Goal: Transaction & Acquisition: Purchase product/service

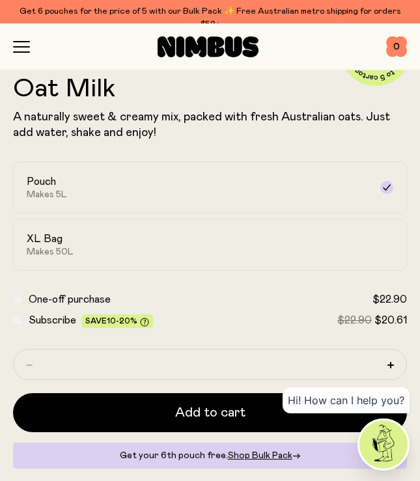
scroll to position [423, 0]
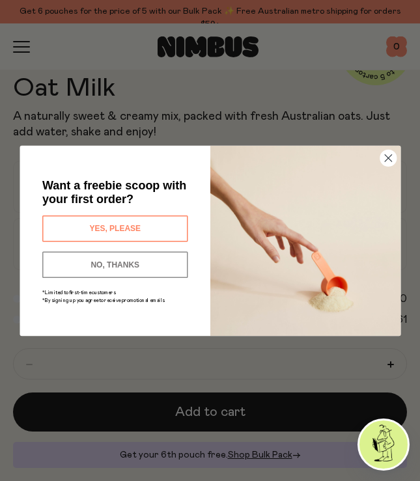
click at [382, 160] on circle "Close dialog" at bounding box center [388, 158] width 16 height 16
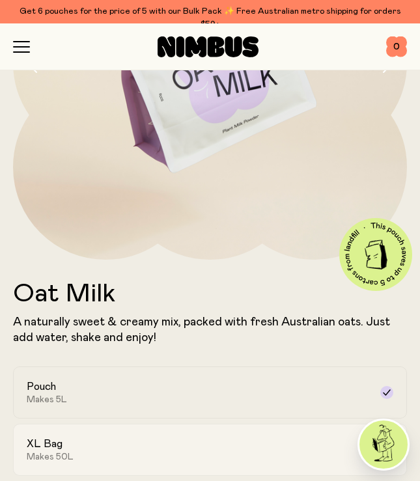
scroll to position [0, 0]
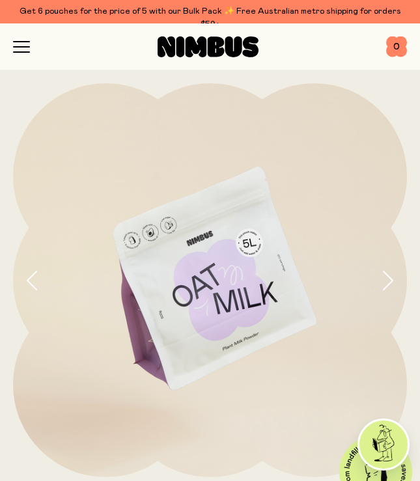
click at [29, 40] on div "Shop Mission FAQs Log In 0 0" at bounding box center [210, 46] width 394 height 46
click at [24, 44] on icon "button" at bounding box center [21, 47] width 17 height 12
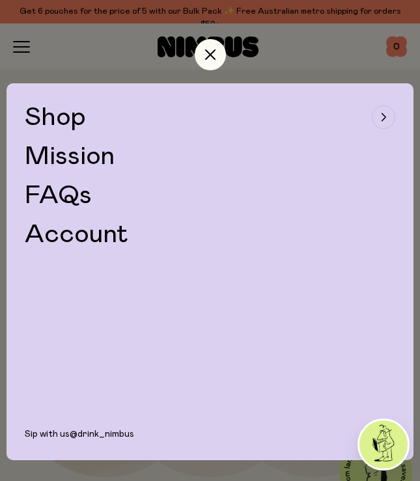
click at [63, 122] on span "Shop" at bounding box center [55, 117] width 61 height 26
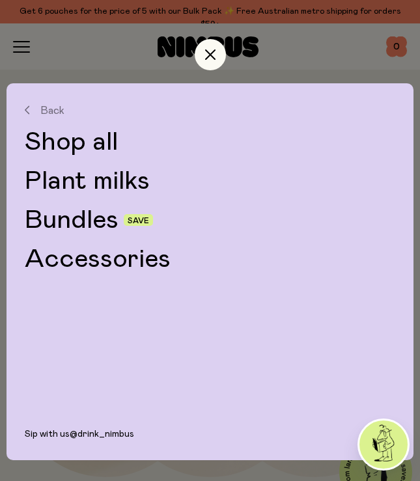
click at [64, 218] on link "Bundles" at bounding box center [72, 220] width 94 height 26
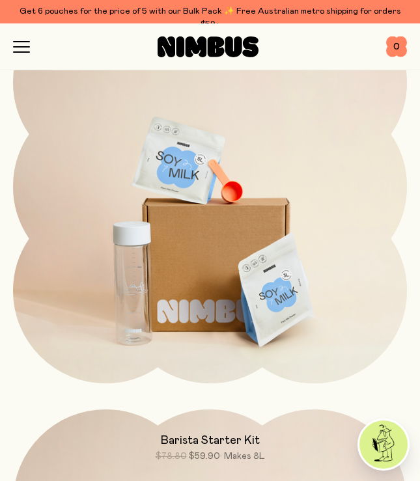
scroll to position [746, 0]
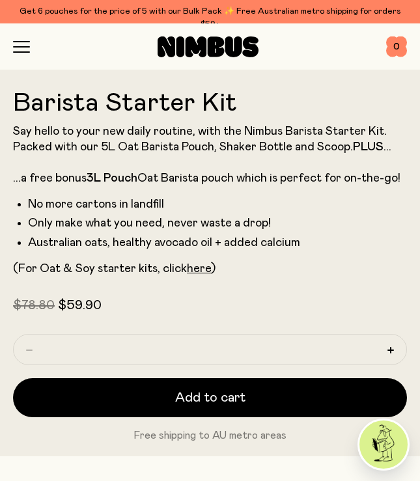
scroll to position [412, 0]
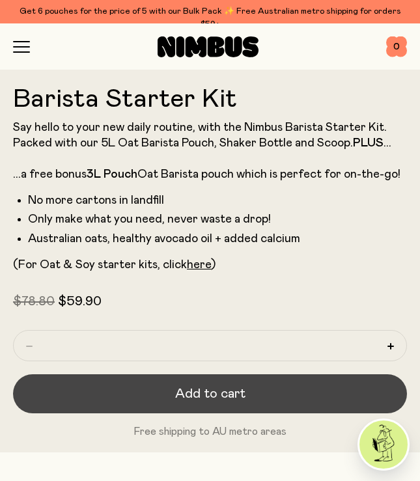
click at [175, 393] on button "Add to cart" at bounding box center [210, 394] width 394 height 39
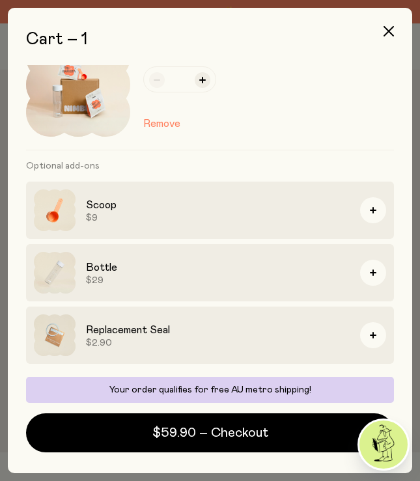
scroll to position [0, 0]
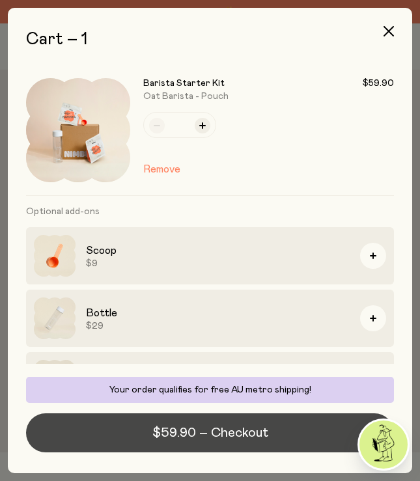
click at [169, 434] on span "$59.90 – Checkout" at bounding box center [210, 433] width 116 height 18
